Goal: Find specific page/section: Find specific page/section

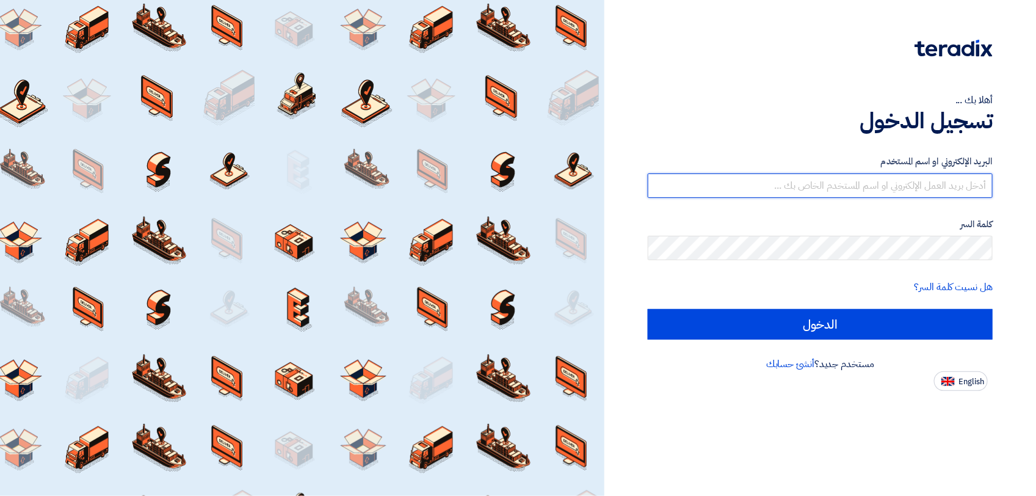
type input "[PERSON_NAME][EMAIL_ADDRESS][DOMAIN_NAME]"
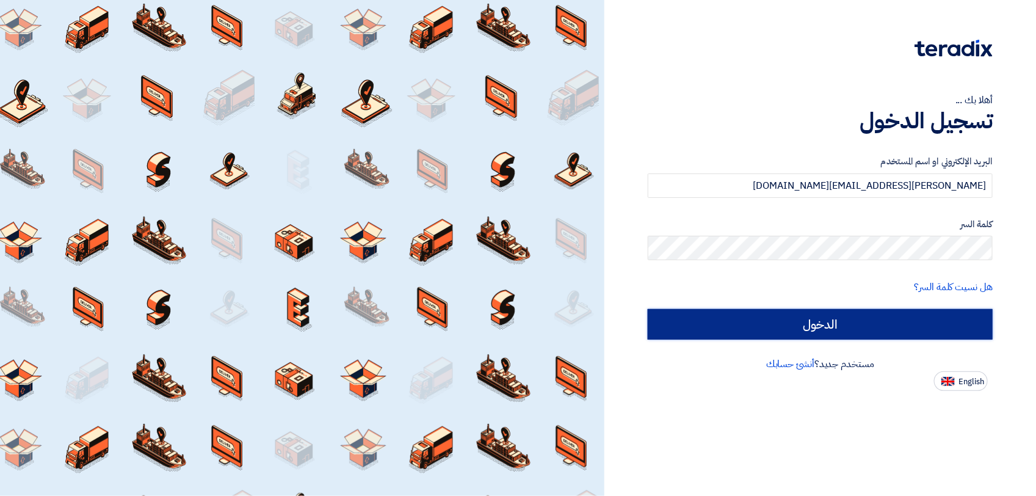
drag, startPoint x: 0, startPoint y: 0, endPoint x: 793, endPoint y: 325, distance: 857.6
click at [793, 325] on input "الدخول" at bounding box center [820, 324] width 345 height 31
type input "Sign in"
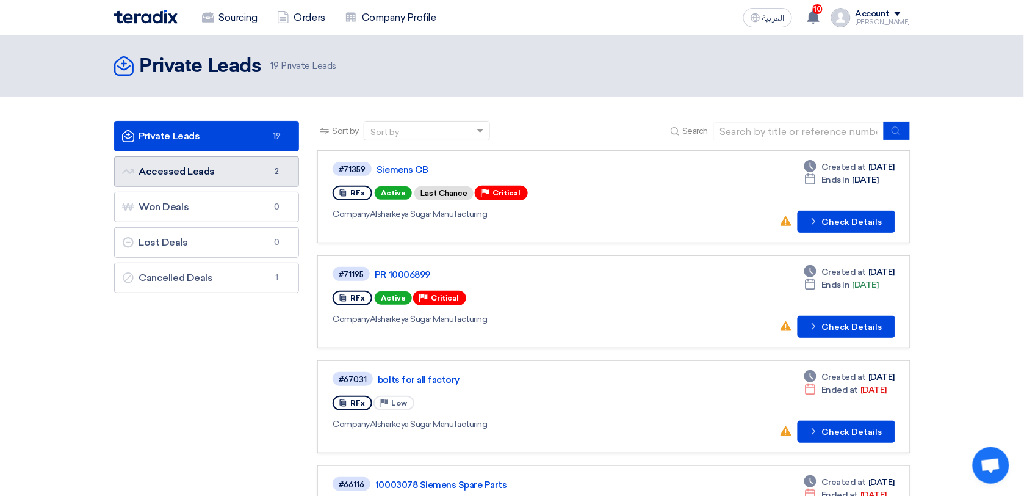
click at [238, 166] on link "Accessed Leads Accessed Leads 2" at bounding box center [207, 171] width 186 height 31
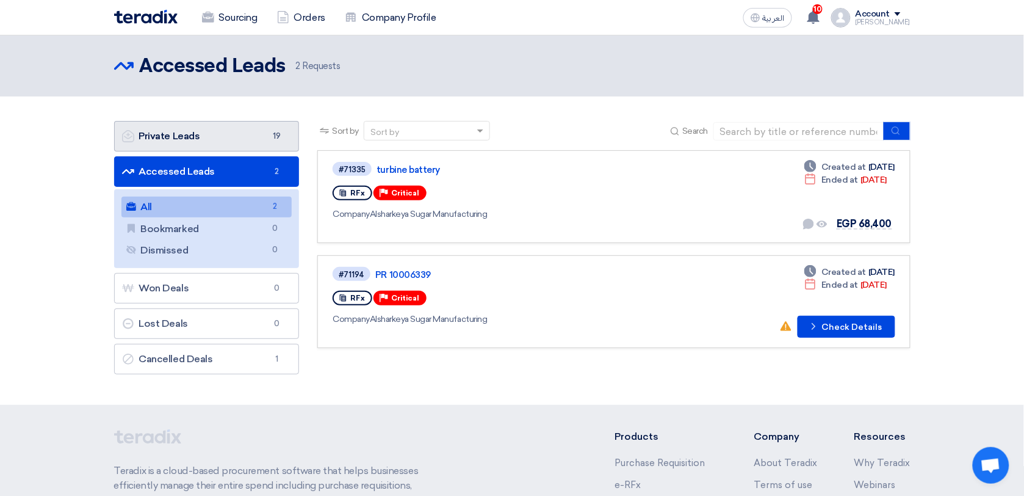
click at [227, 134] on link "Private Leads Private Leads 19" at bounding box center [207, 136] width 186 height 31
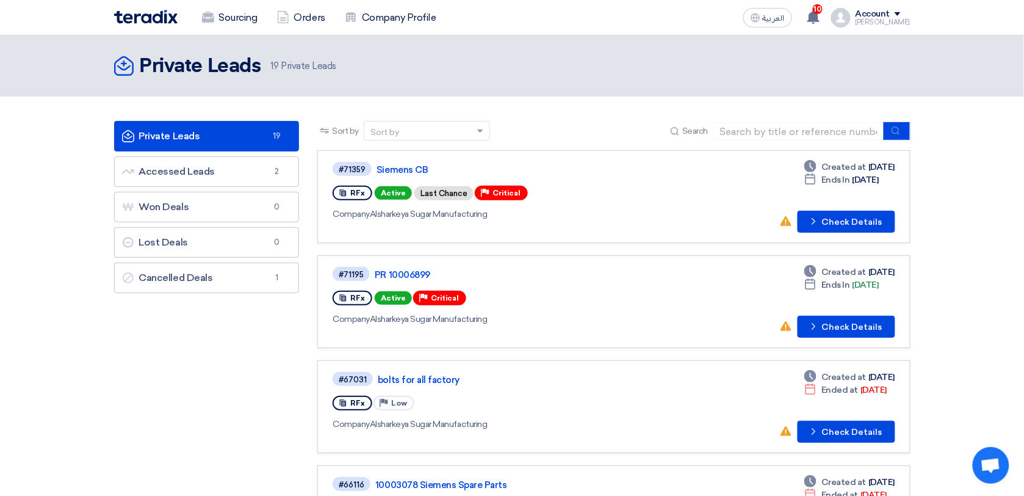
click at [419, 124] on div "Sort by" at bounding box center [419, 130] width 110 height 15
drag, startPoint x: 413, startPoint y: 135, endPoint x: 336, endPoint y: 93, distance: 87.1
click at [336, 93] on header "Private Leads Private Leads 19 Private Leads" at bounding box center [512, 65] width 1024 height 61
paste input "10006339"
type input "10006339"
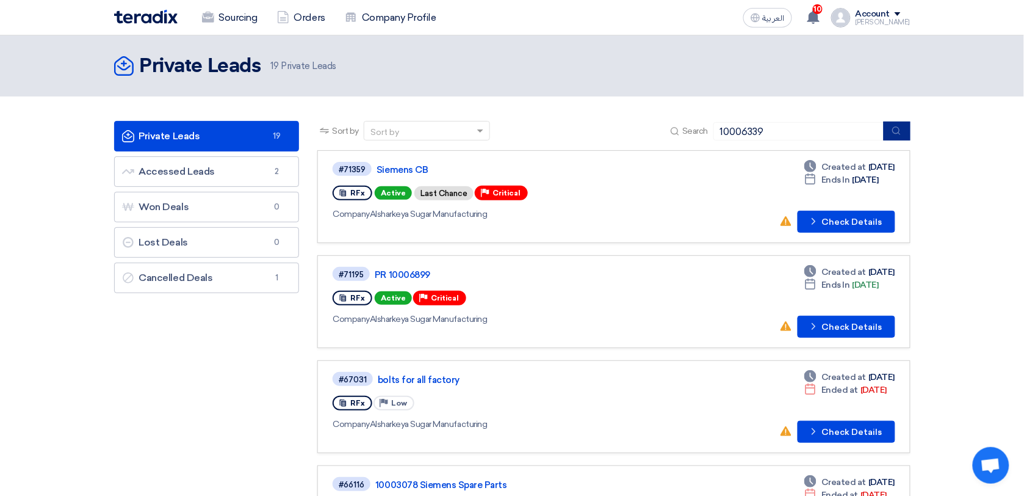
click at [896, 132] on icon "submit" at bounding box center [897, 131] width 10 height 10
